Goal: Information Seeking & Learning: Learn about a topic

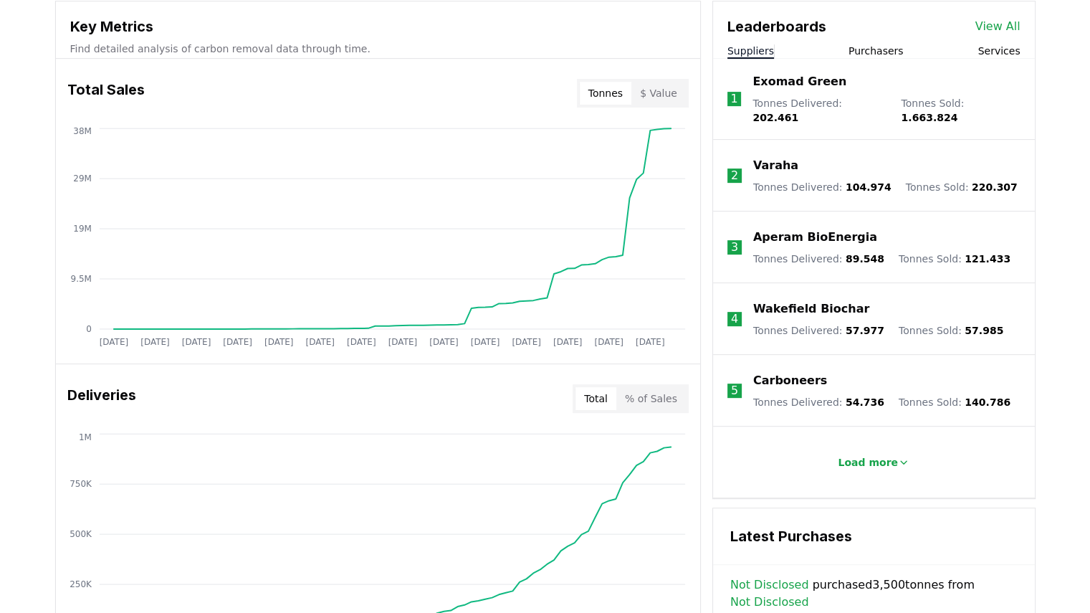
scroll to position [621, 0]
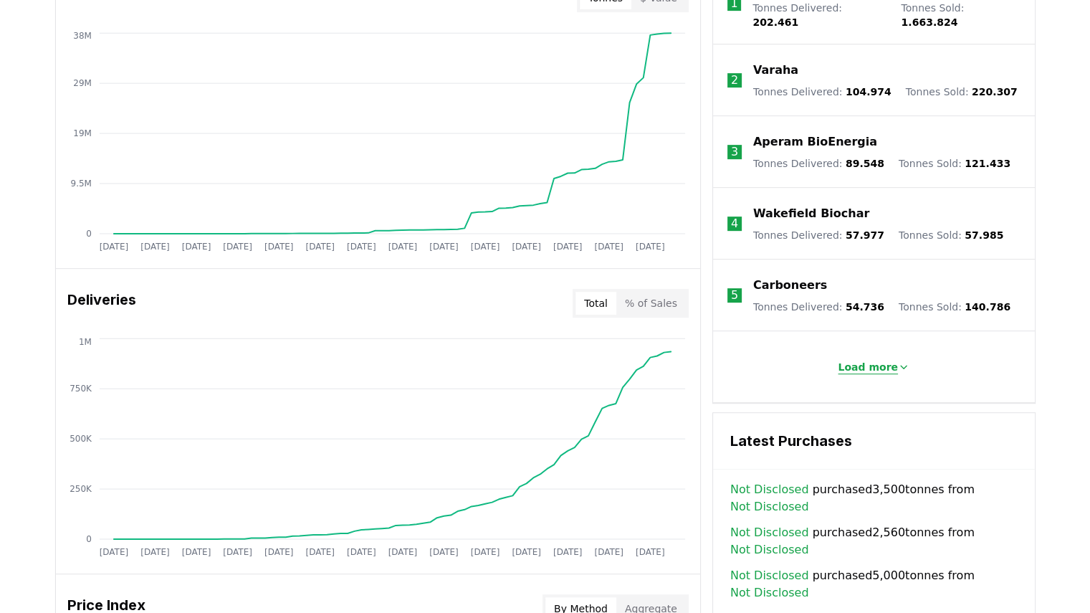
click at [888, 360] on p "Load more" at bounding box center [868, 367] width 60 height 14
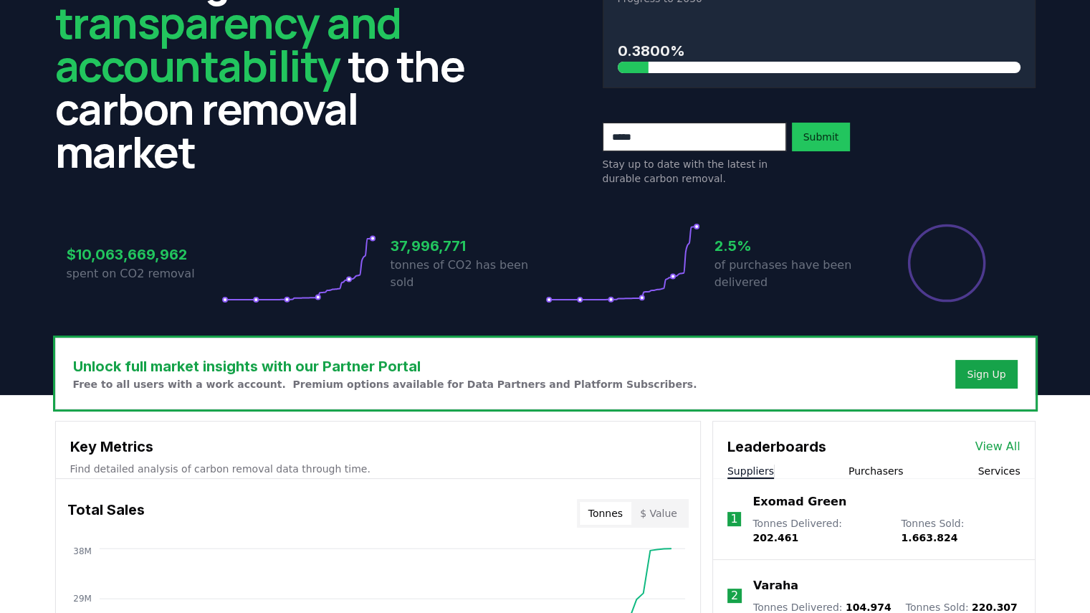
scroll to position [0, 0]
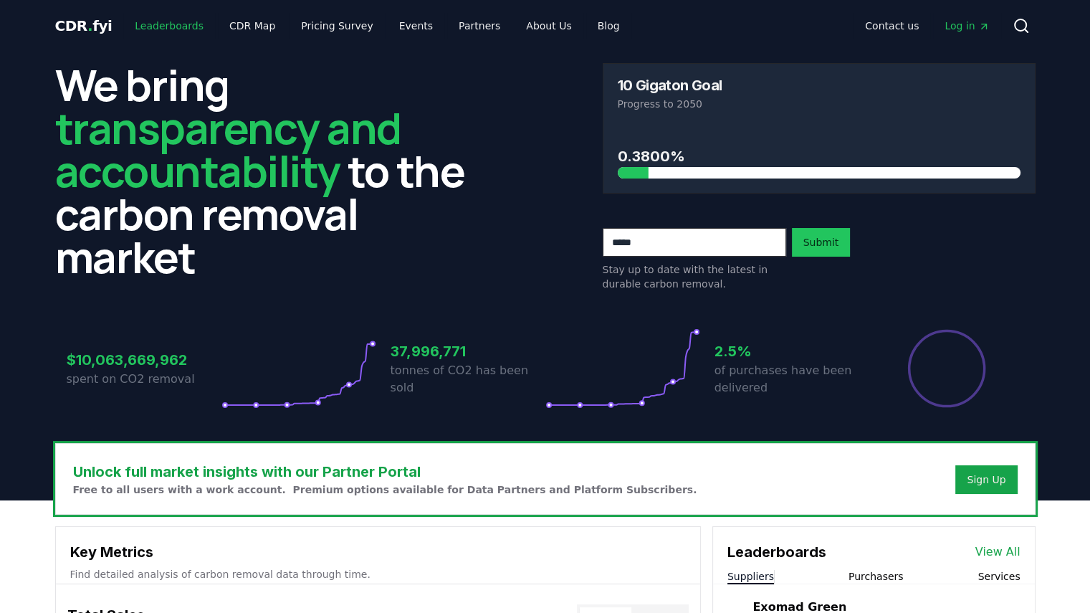
click at [166, 24] on link "Leaderboards" at bounding box center [169, 26] width 92 height 26
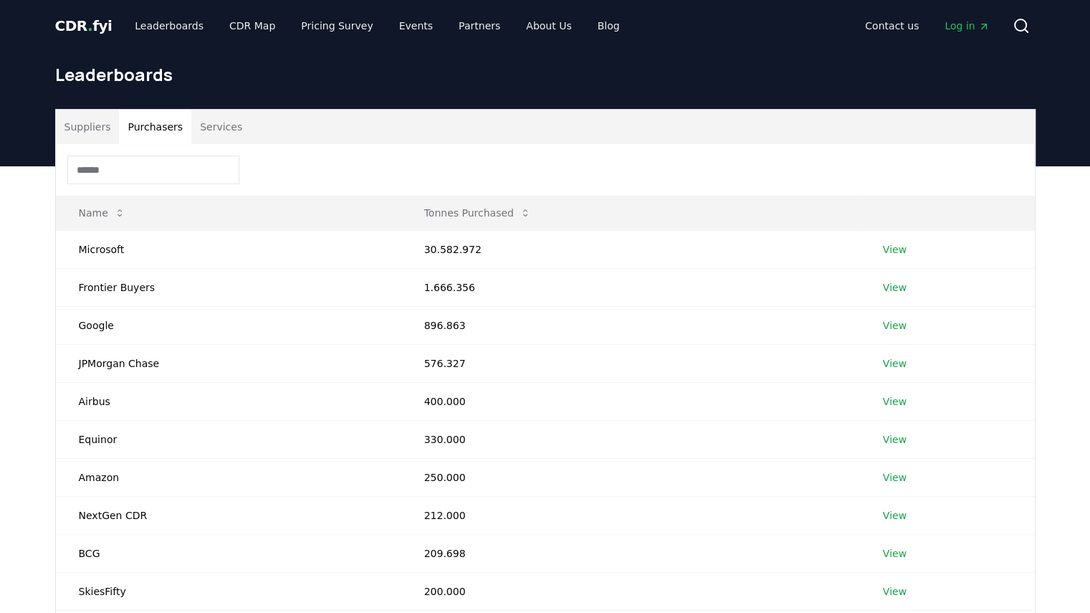
click at [172, 125] on button "Purchasers" at bounding box center [155, 127] width 72 height 34
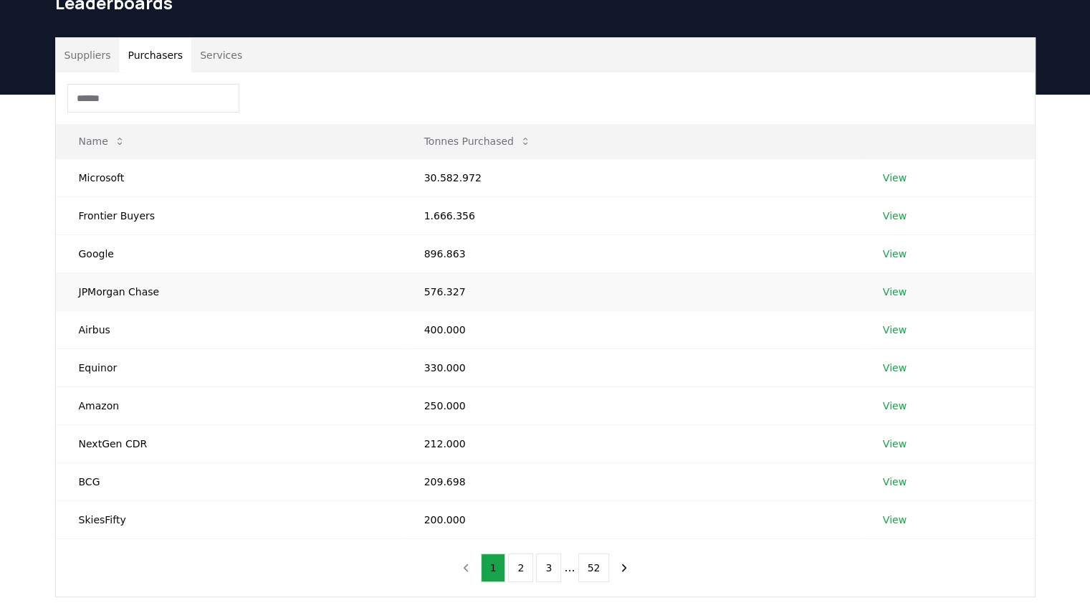
click at [904, 289] on td "View" at bounding box center [947, 291] width 175 height 38
click at [897, 291] on link "View" at bounding box center [895, 292] width 24 height 14
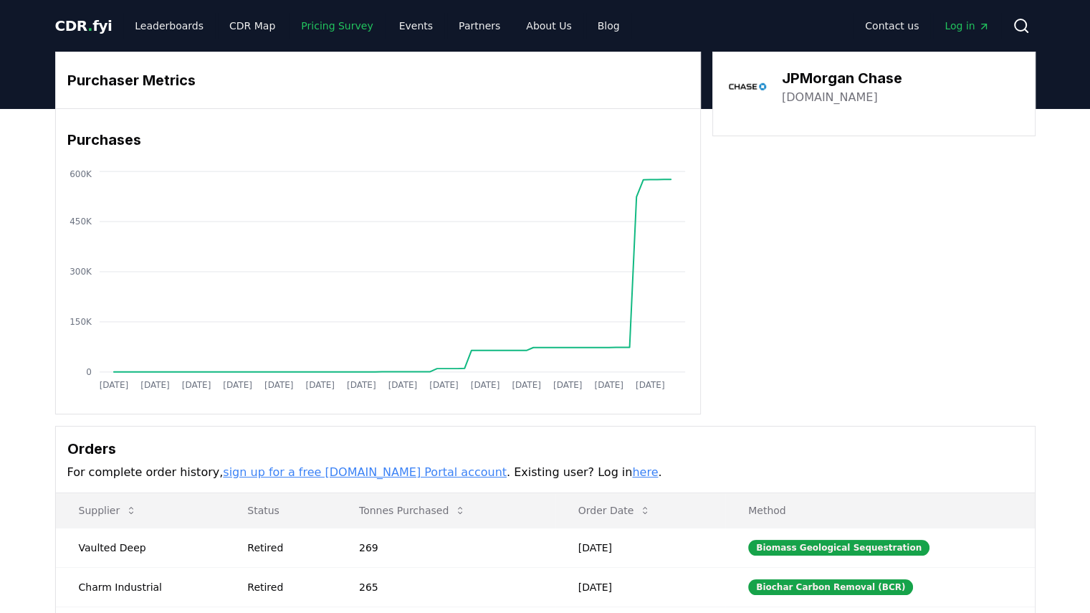
click at [320, 24] on link "Pricing Survey" at bounding box center [337, 26] width 95 height 26
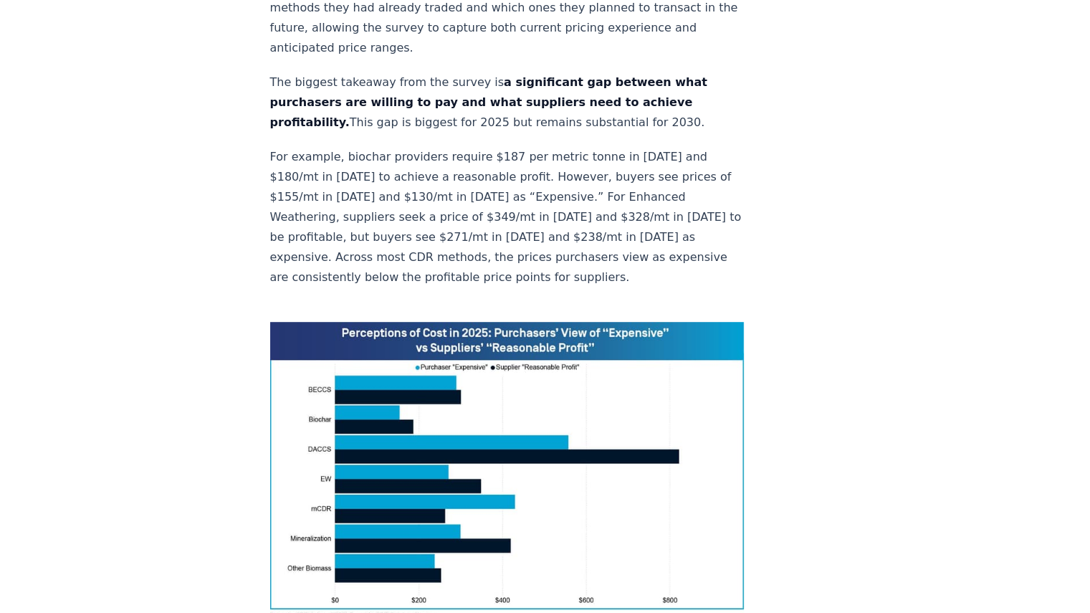
scroll to position [868, 0]
